Goal: Answer question/provide support: Share knowledge or assist other users

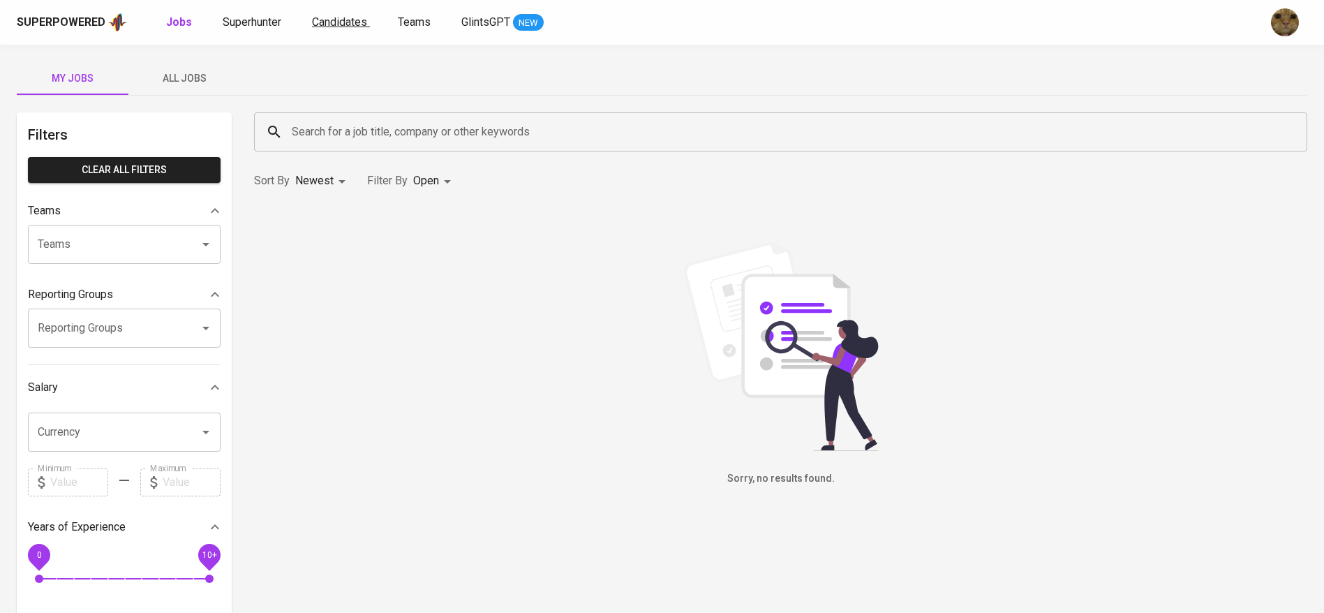
click at [321, 18] on span "Candidates" at bounding box center [339, 21] width 55 height 13
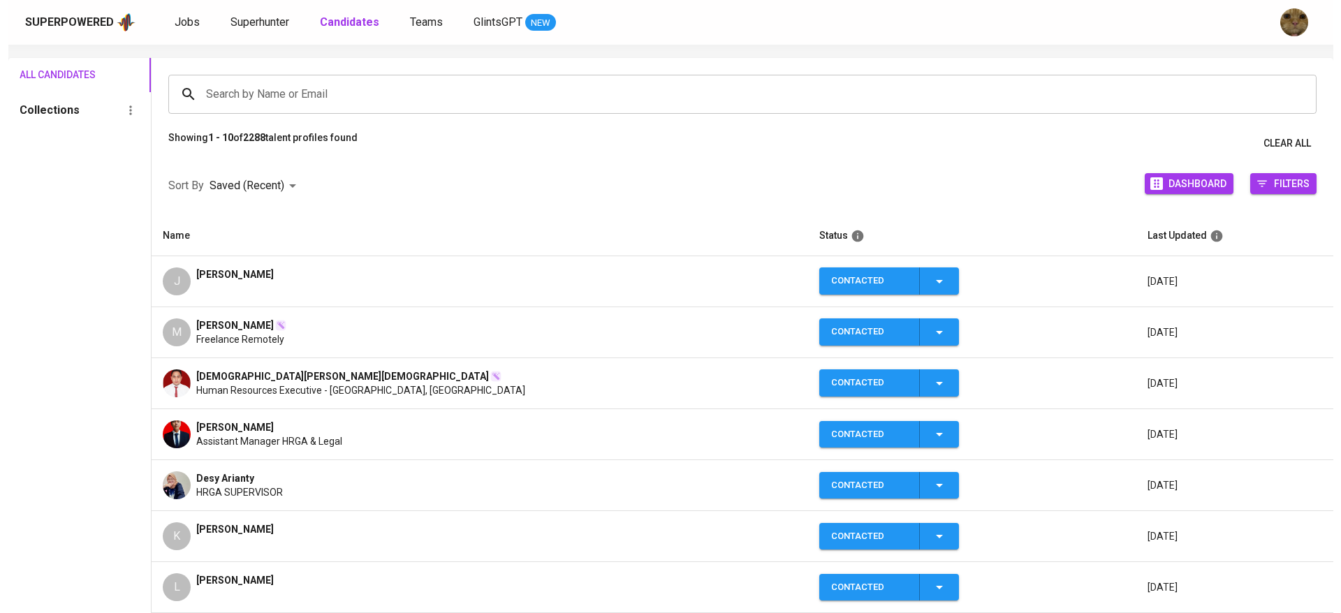
scroll to position [86, 0]
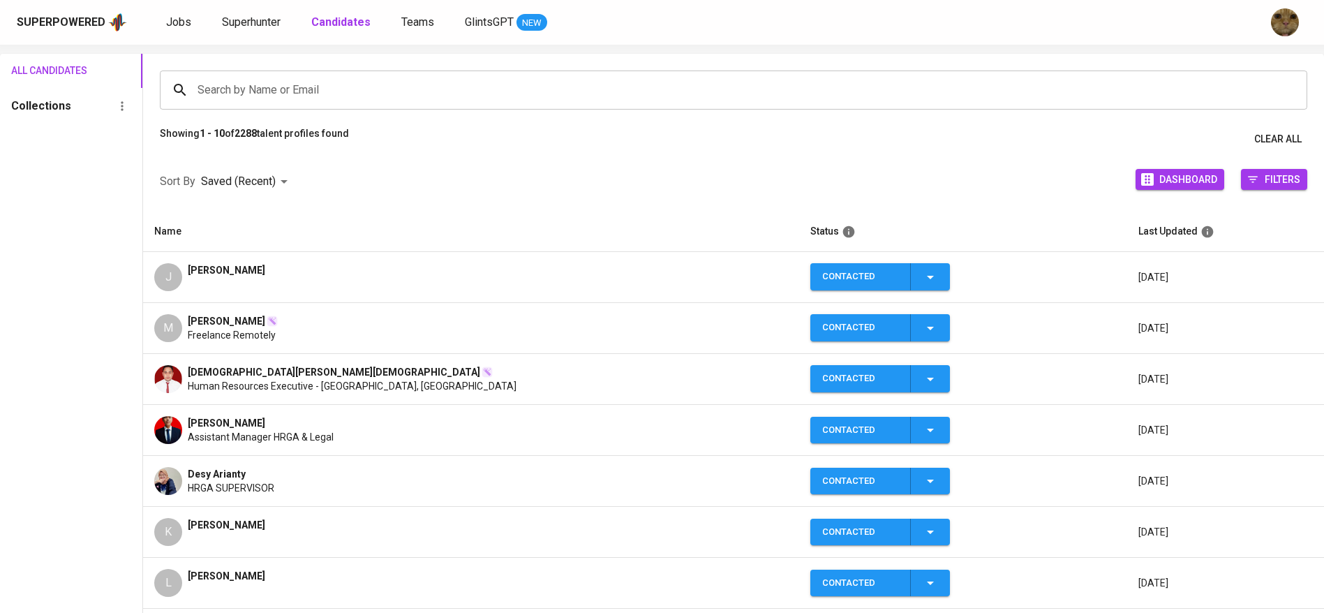
click at [228, 332] on span "Freelance Remotely" at bounding box center [232, 335] width 88 height 14
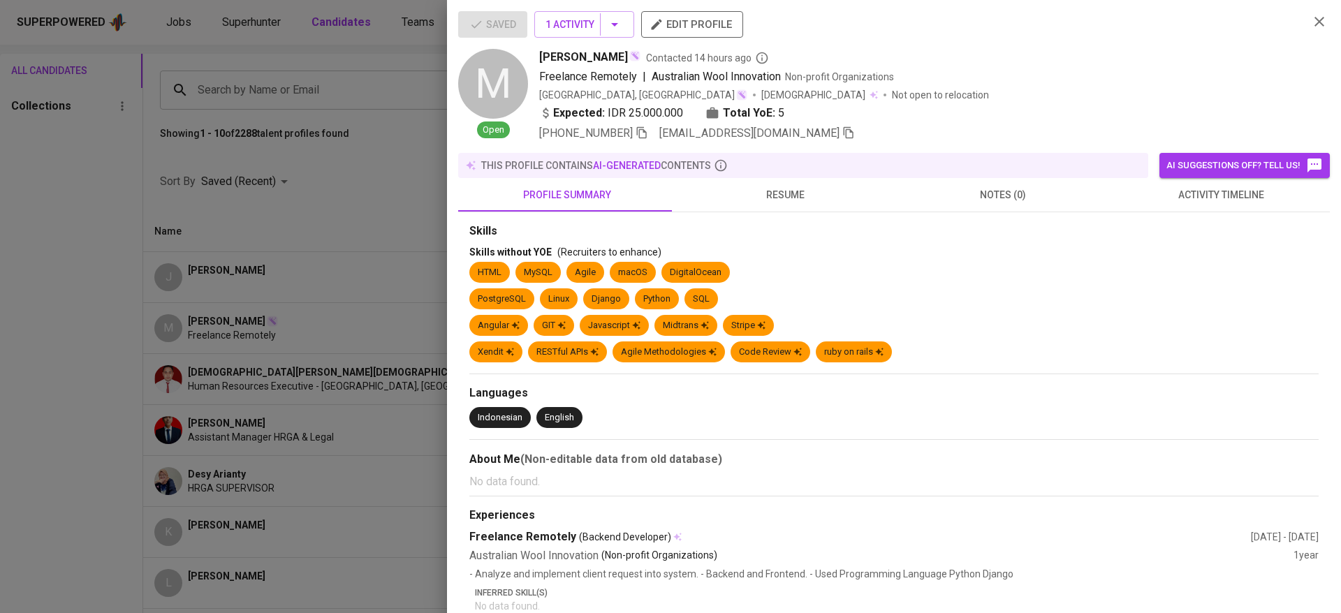
click at [746, 178] on button "resume" at bounding box center [785, 195] width 218 height 34
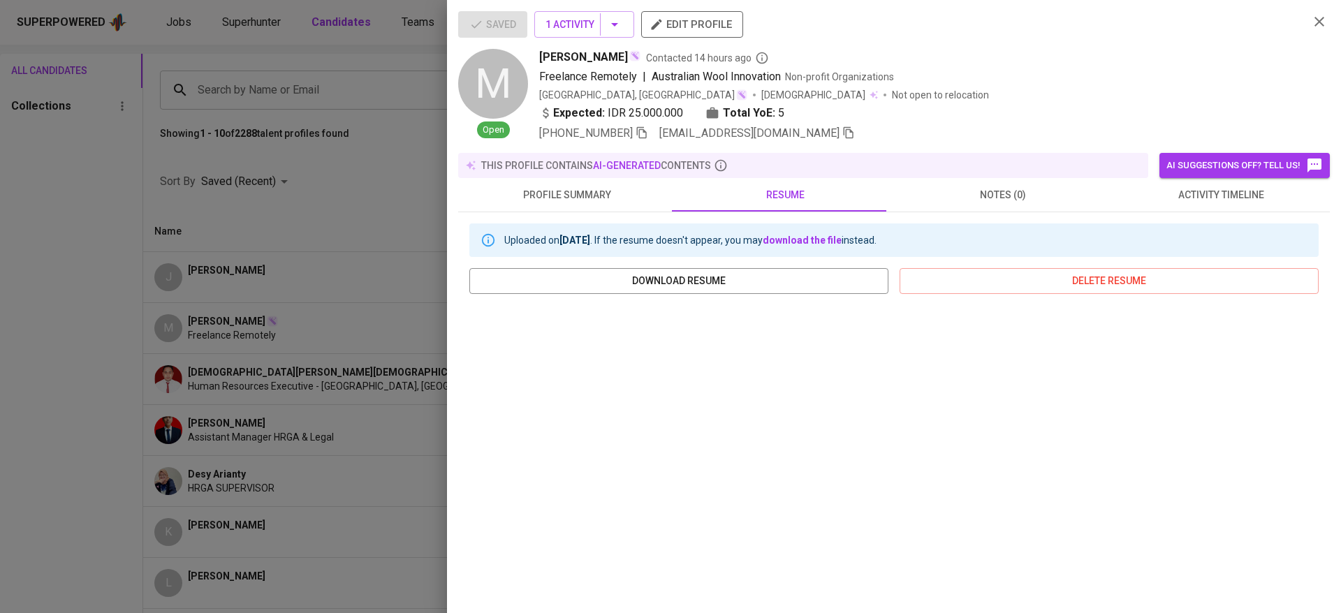
click at [1202, 194] on span "activity timeline" at bounding box center [1220, 194] width 201 height 17
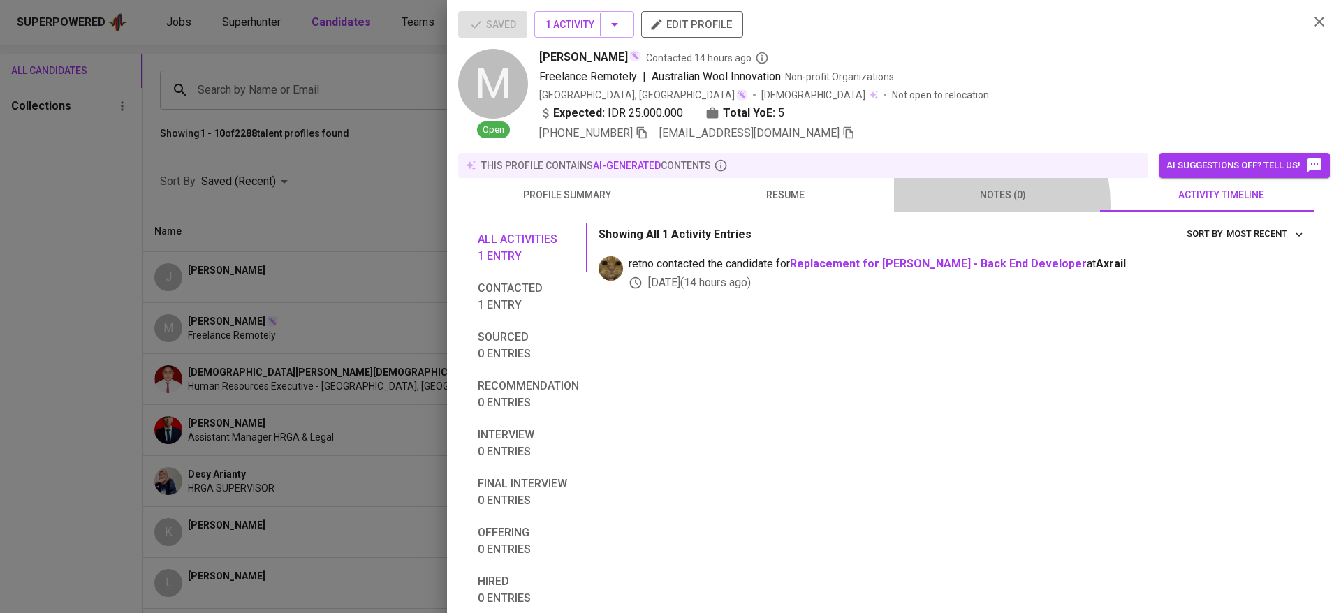
click at [947, 205] on button "notes (0)" at bounding box center [1003, 195] width 218 height 34
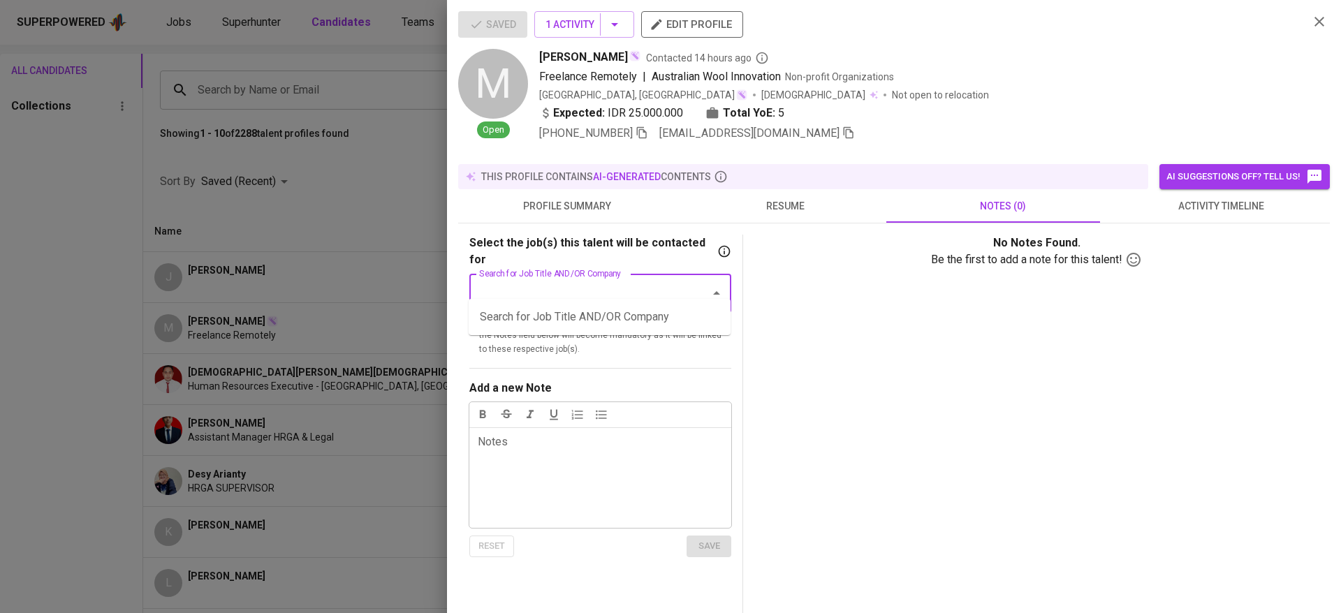
click at [563, 281] on input "Search for Job Title AND/OR Company" at bounding box center [580, 293] width 210 height 27
type input "syakur"
click at [524, 317] on li "Replacement for Syakur Rahman - Back End Developer (Axrail)" at bounding box center [599, 325] width 262 height 42
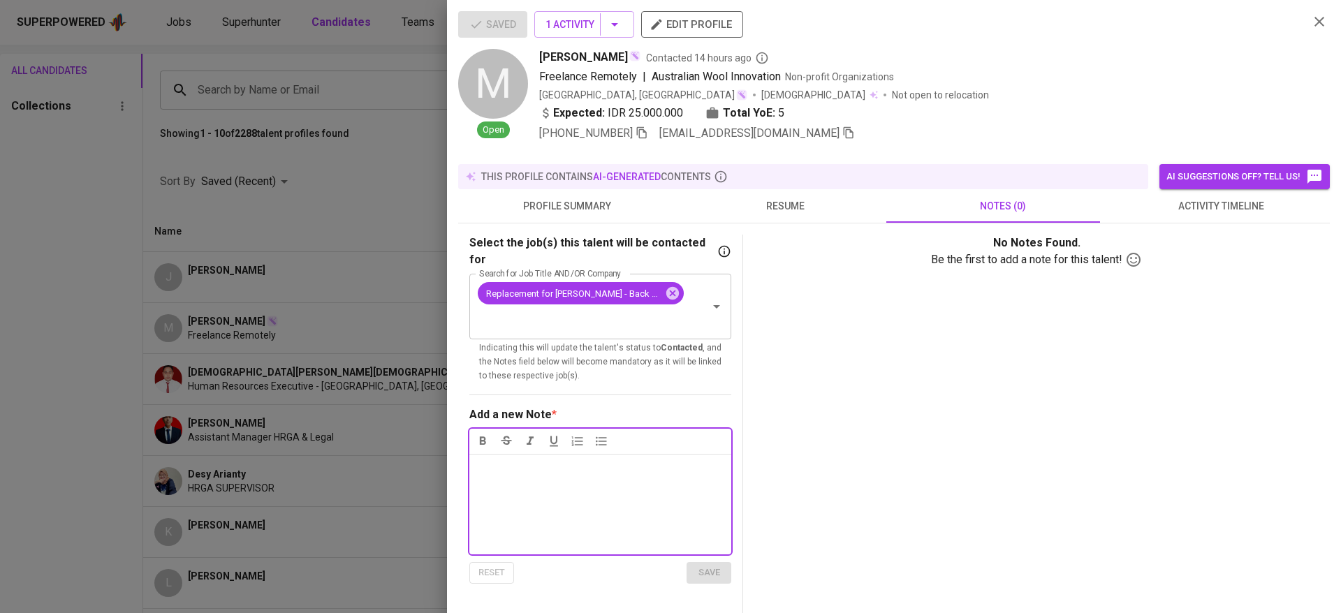
click at [550, 466] on div "Notes * ﻿" at bounding box center [600, 504] width 262 height 101
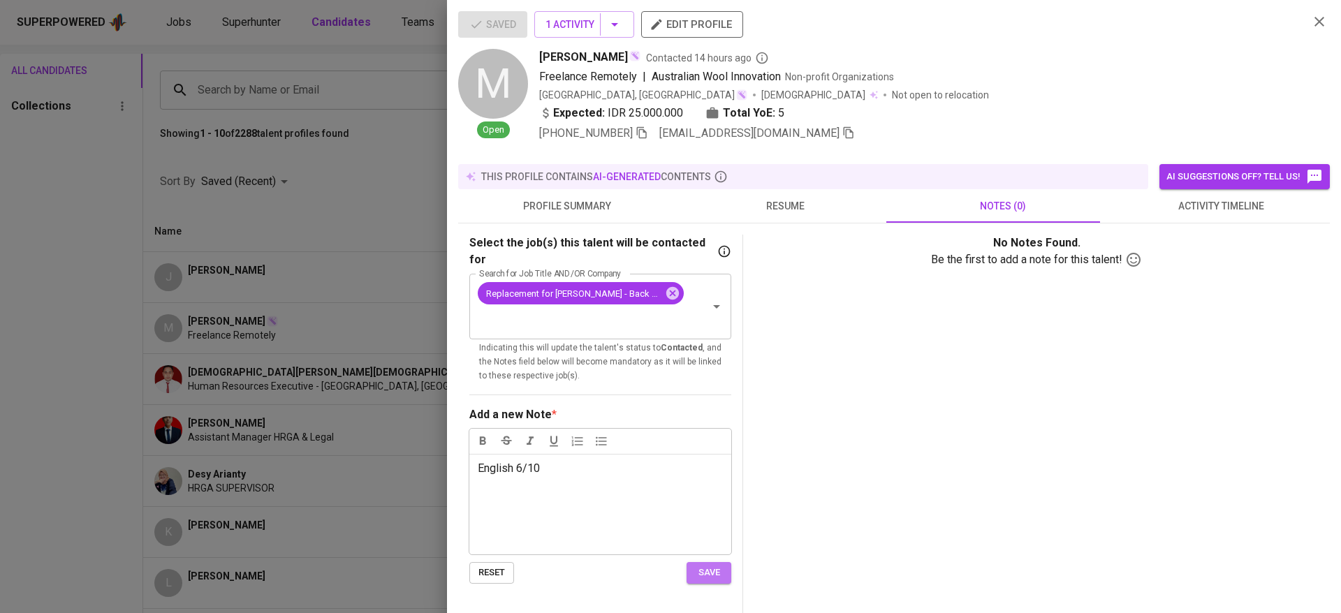
click at [697, 565] on span "save" at bounding box center [708, 573] width 31 height 16
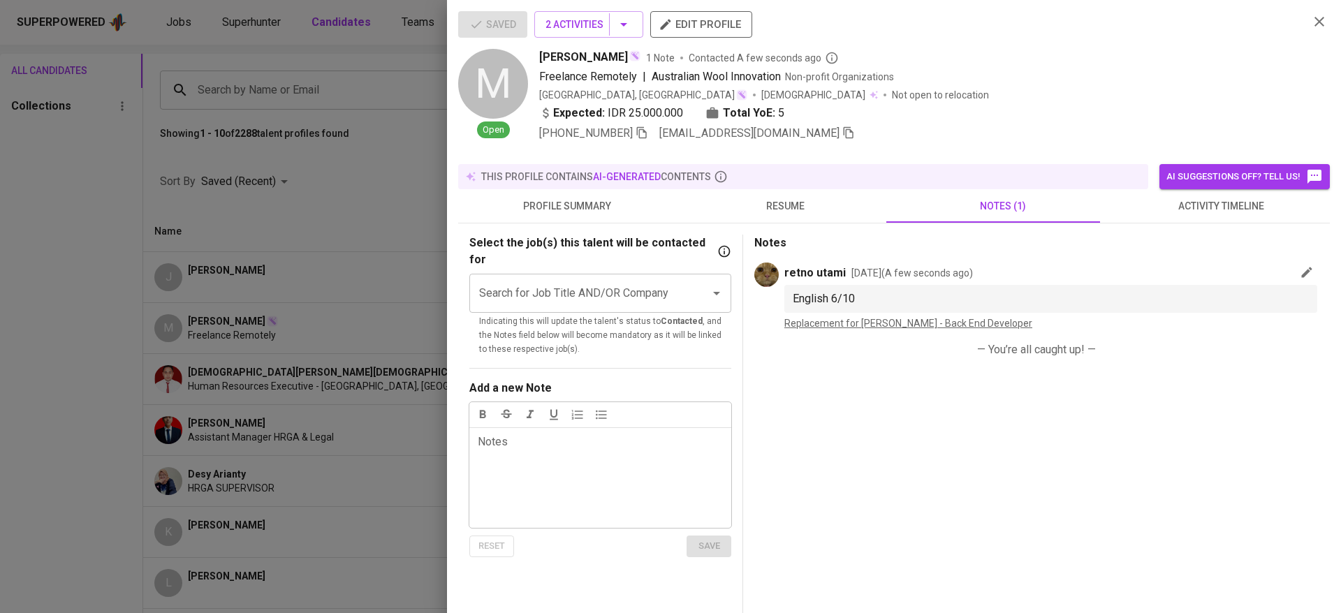
click at [1237, 198] on span "activity timeline" at bounding box center [1220, 206] width 201 height 17
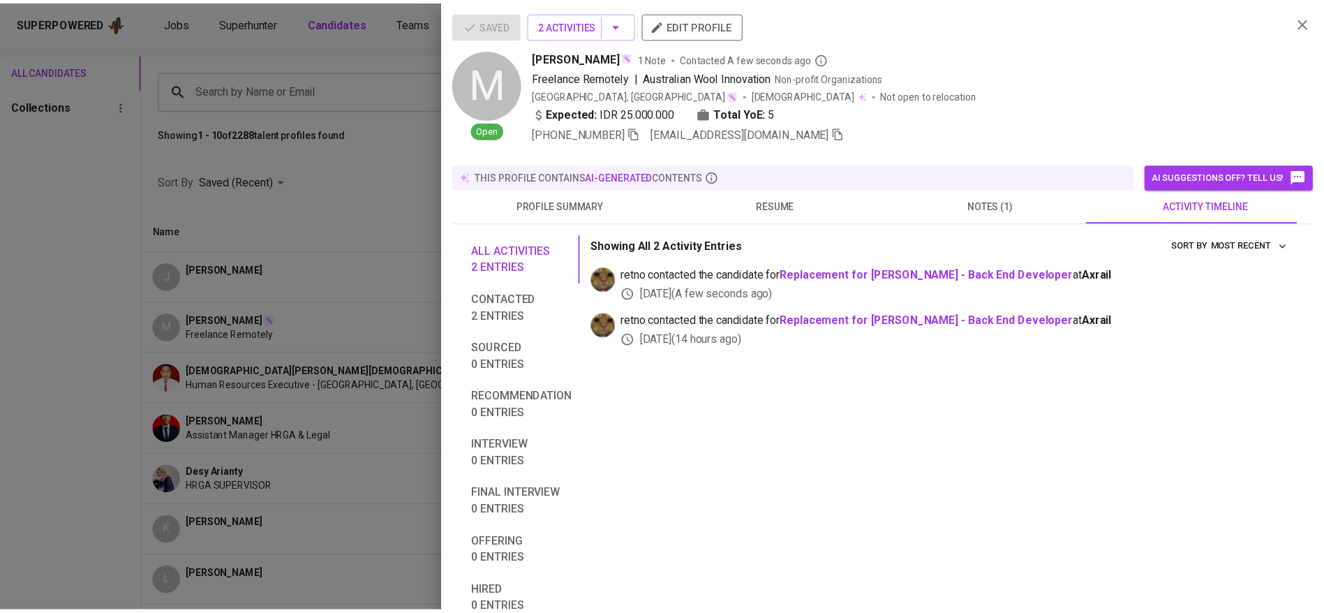
scroll to position [6, 0]
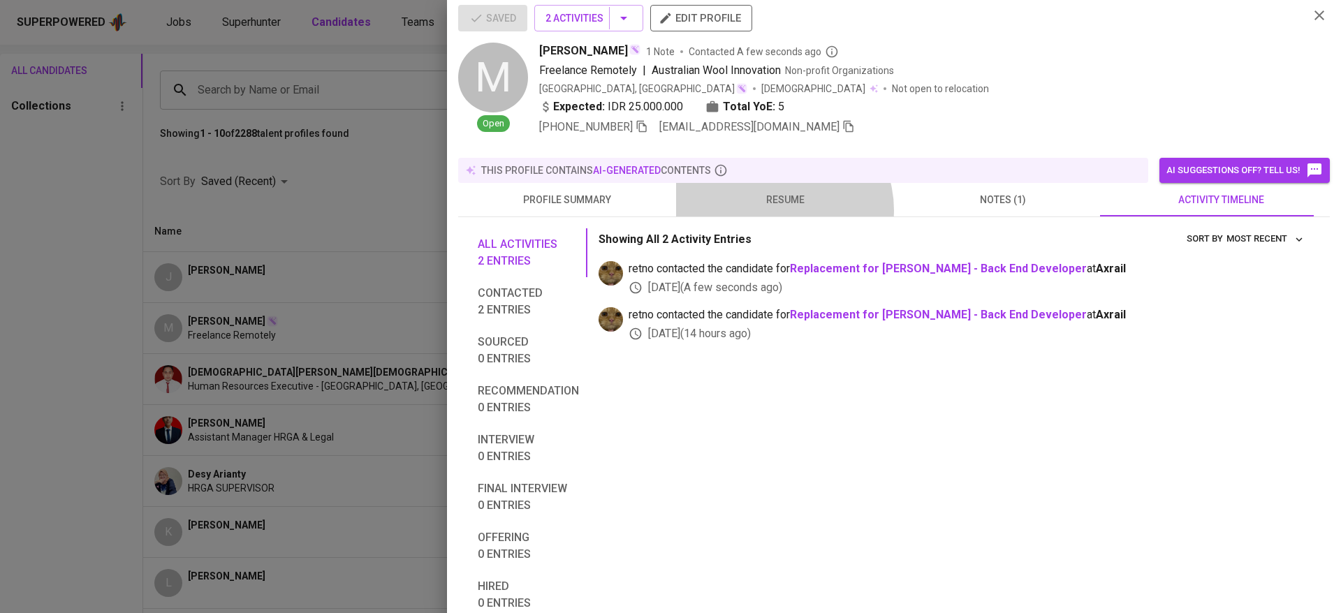
click at [774, 199] on button "resume" at bounding box center [785, 200] width 218 height 34
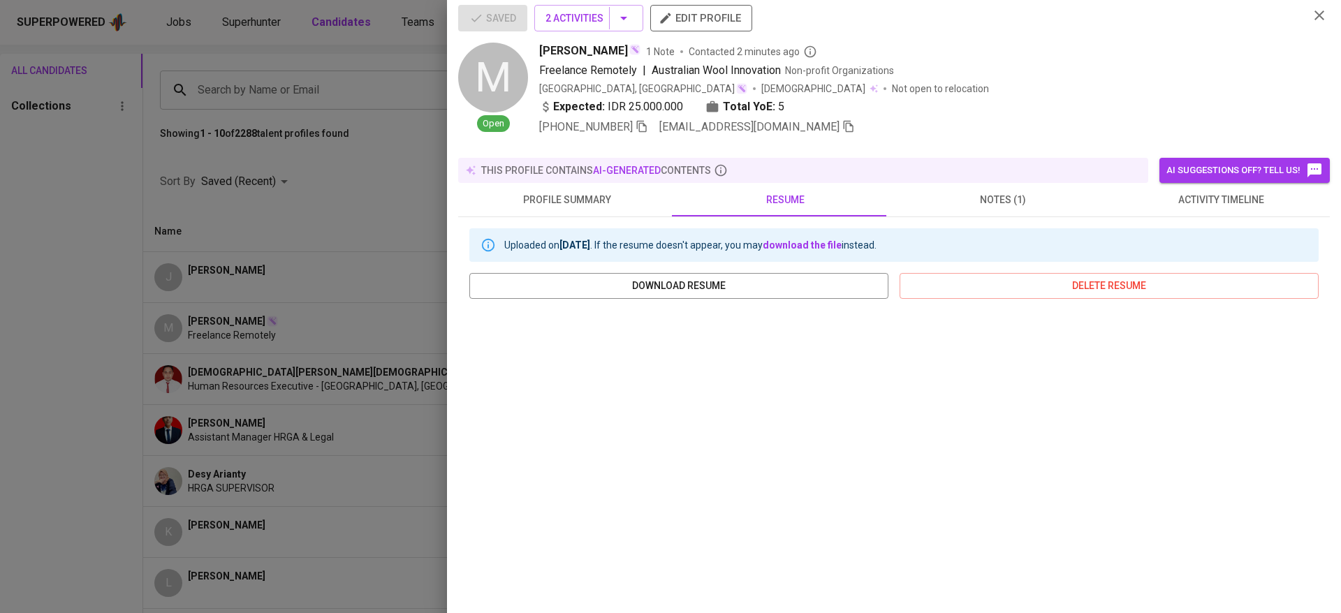
click at [1308, 5] on button "button" at bounding box center [1318, 15] width 21 height 21
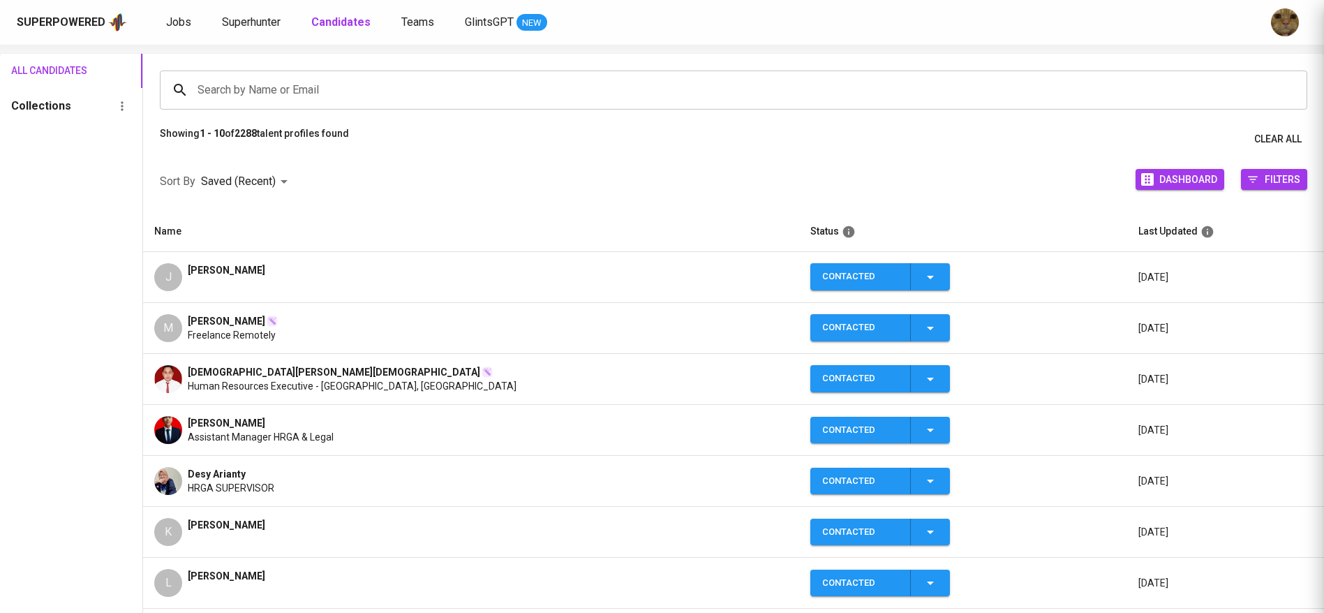
scroll to position [0, 0]
